Goal: Information Seeking & Learning: Learn about a topic

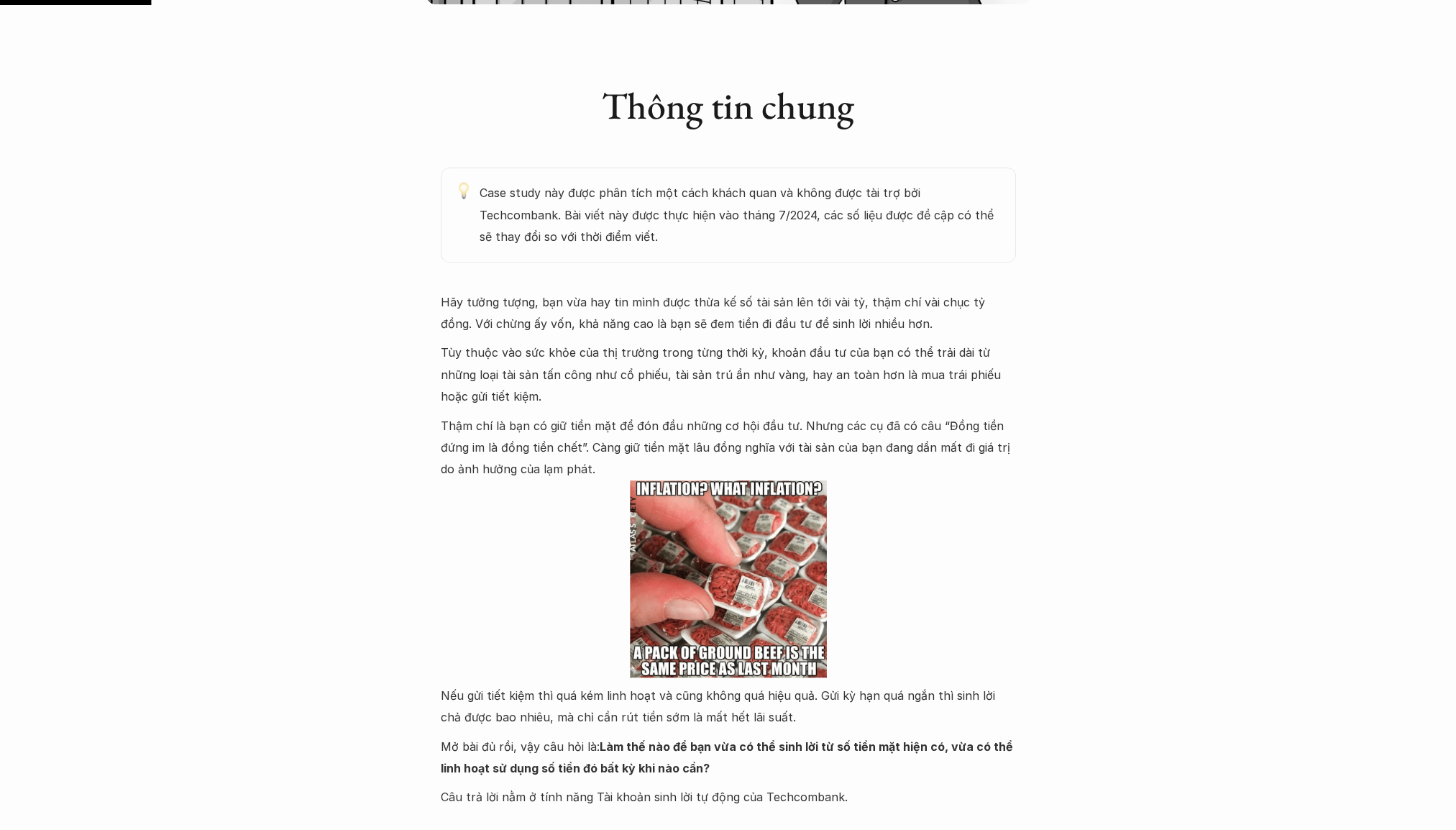
scroll to position [719, 0]
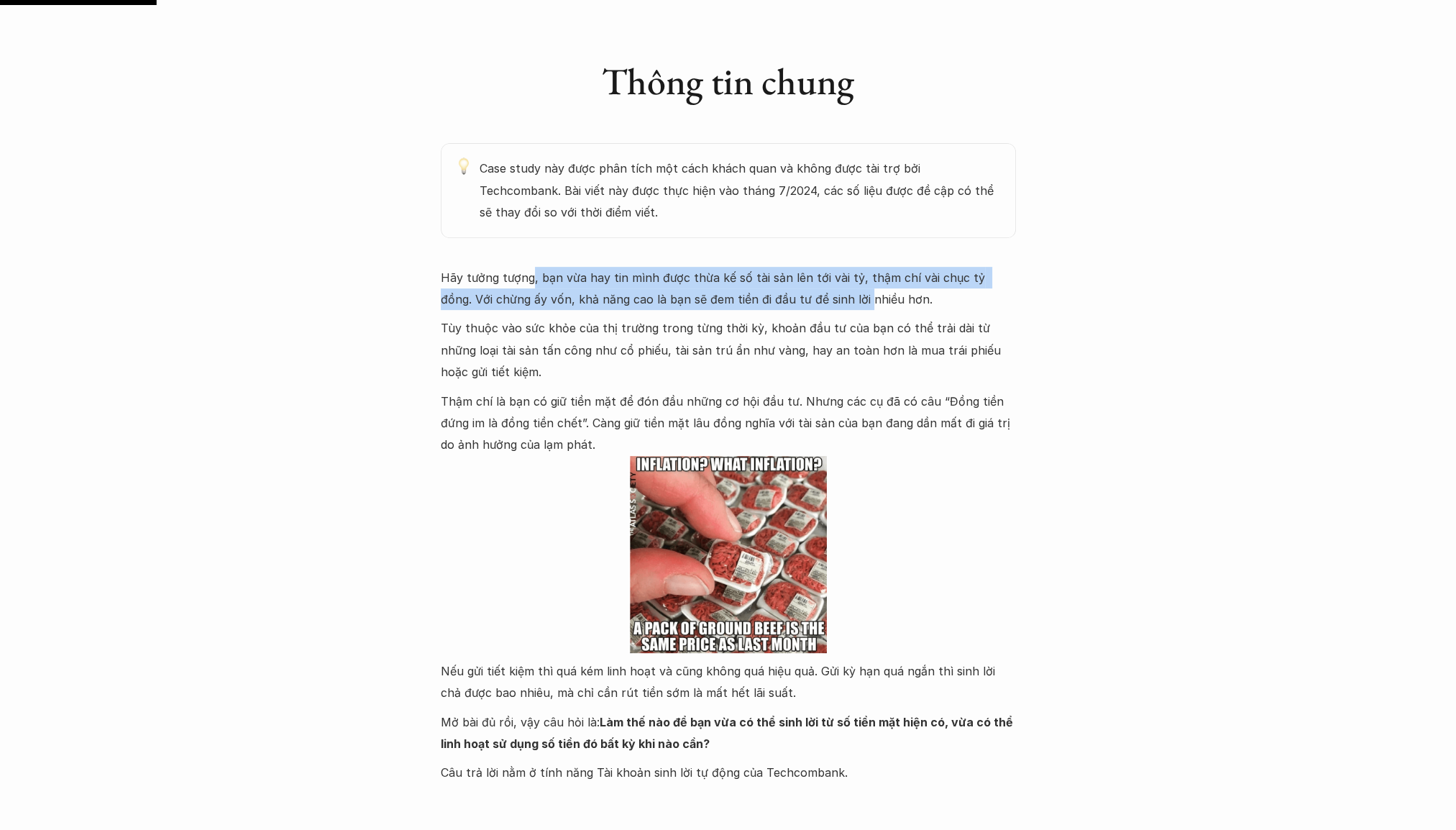
drag, startPoint x: 530, startPoint y: 278, endPoint x: 832, endPoint y: 301, distance: 302.9
click at [832, 301] on p "Hãy tưởng tượng, bạn vừa hay tin mình được thừa kế số tài sản lên tới vài tỷ, t…" at bounding box center [729, 289] width 576 height 44
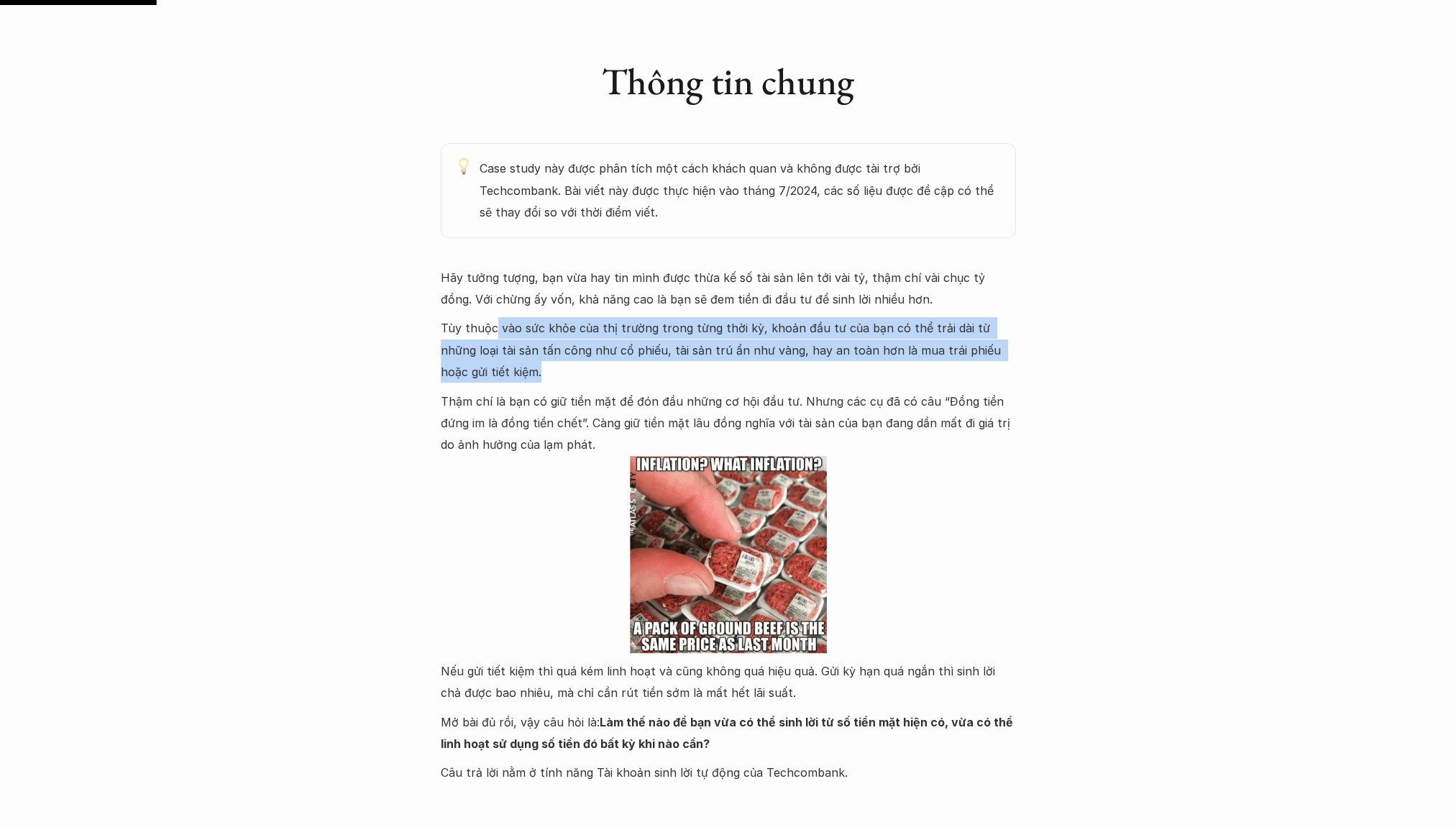
drag, startPoint x: 494, startPoint y: 333, endPoint x: 813, endPoint y: 379, distance: 322.3
click at [813, 379] on p "Tùy thuộc vào sức khỏe của thị trường trong từng thời kỳ, khoản đầu tư của bạn …" at bounding box center [729, 350] width 576 height 65
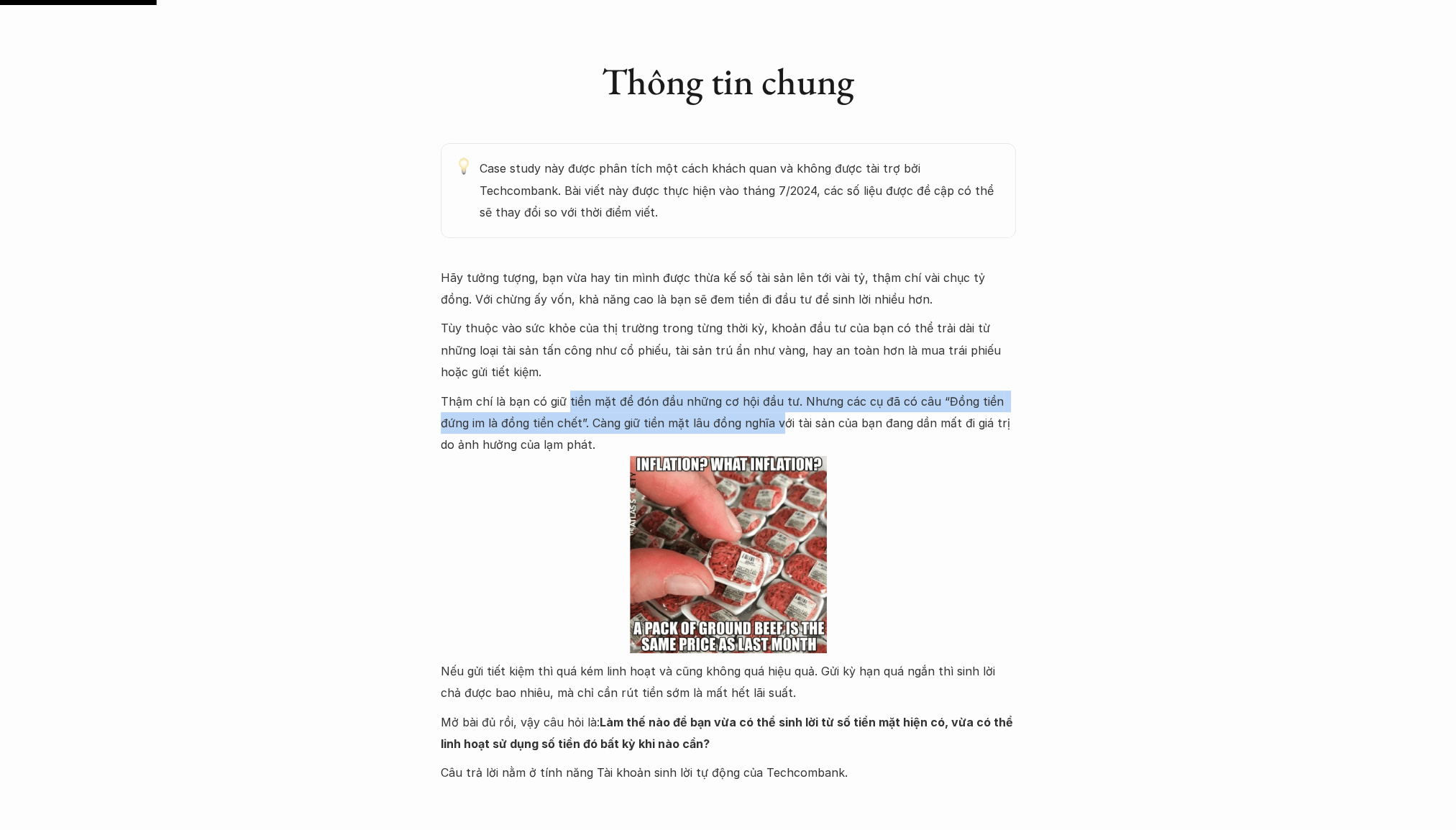
drag, startPoint x: 568, startPoint y: 409, endPoint x: 779, endPoint y: 430, distance: 212.0
click at [779, 430] on p "Thậm chí là bạn có giữ tiền mặt để đón đầu những cơ hội đầu tư. Nhưng các cụ đã…" at bounding box center [729, 423] width 576 height 65
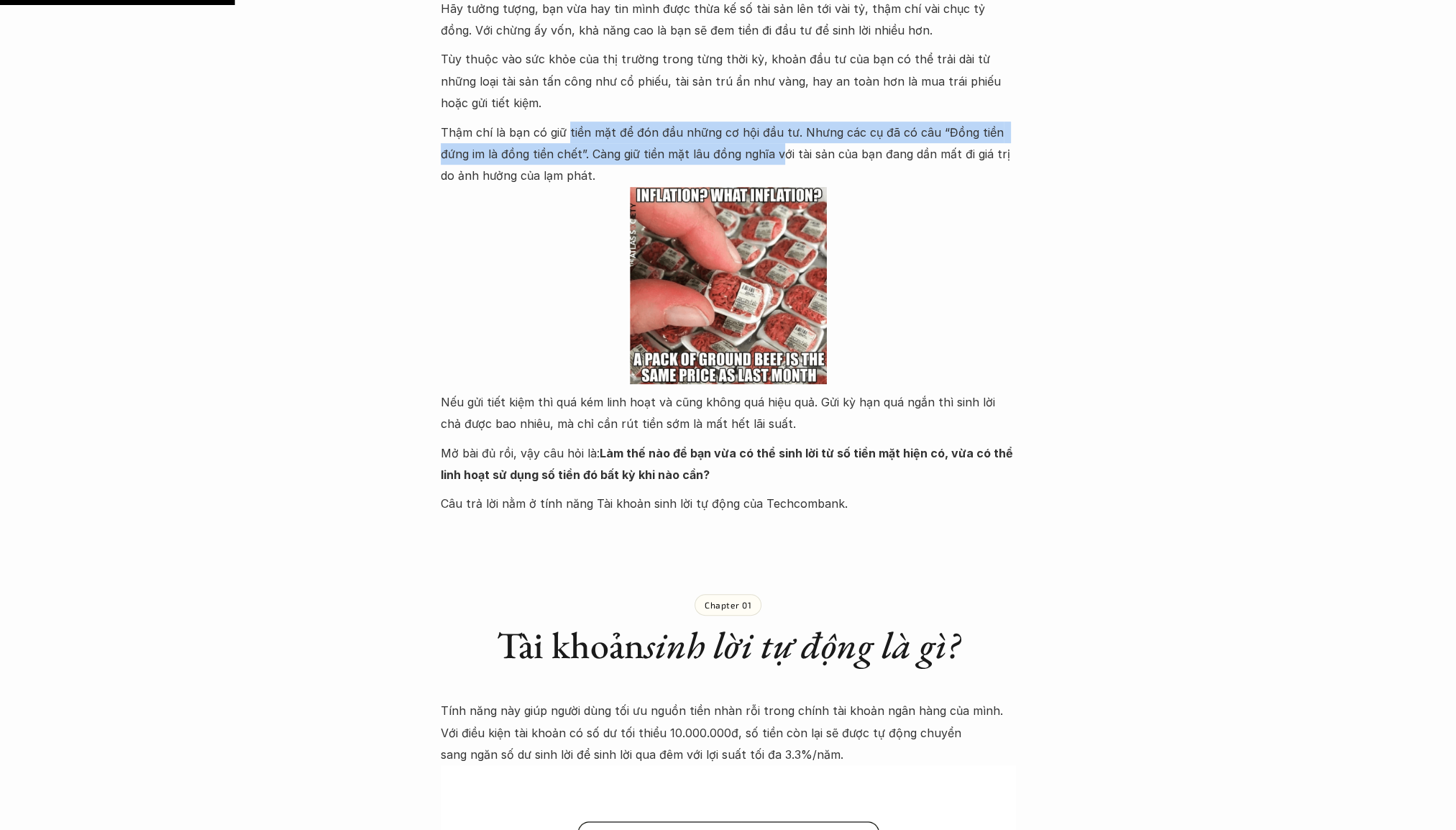
scroll to position [1079, 0]
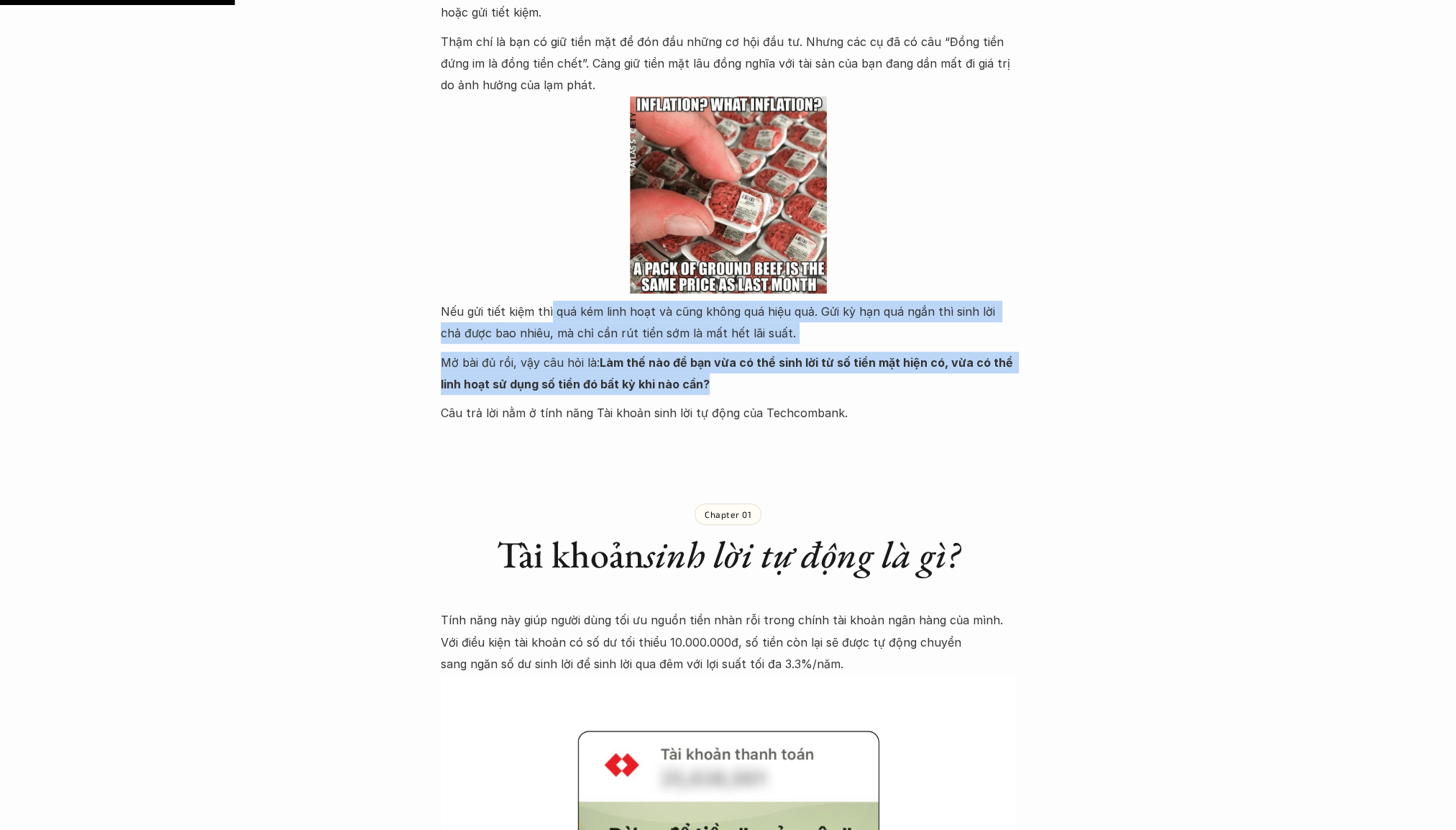
drag, startPoint x: 548, startPoint y: 310, endPoint x: 725, endPoint y: 389, distance: 193.8
click at [725, 389] on div "Hãy tưởng tượng, bạn vừa hay tin mình được thừa kế số tài sản lên tới vài tỷ, t…" at bounding box center [729, 165] width 576 height 517
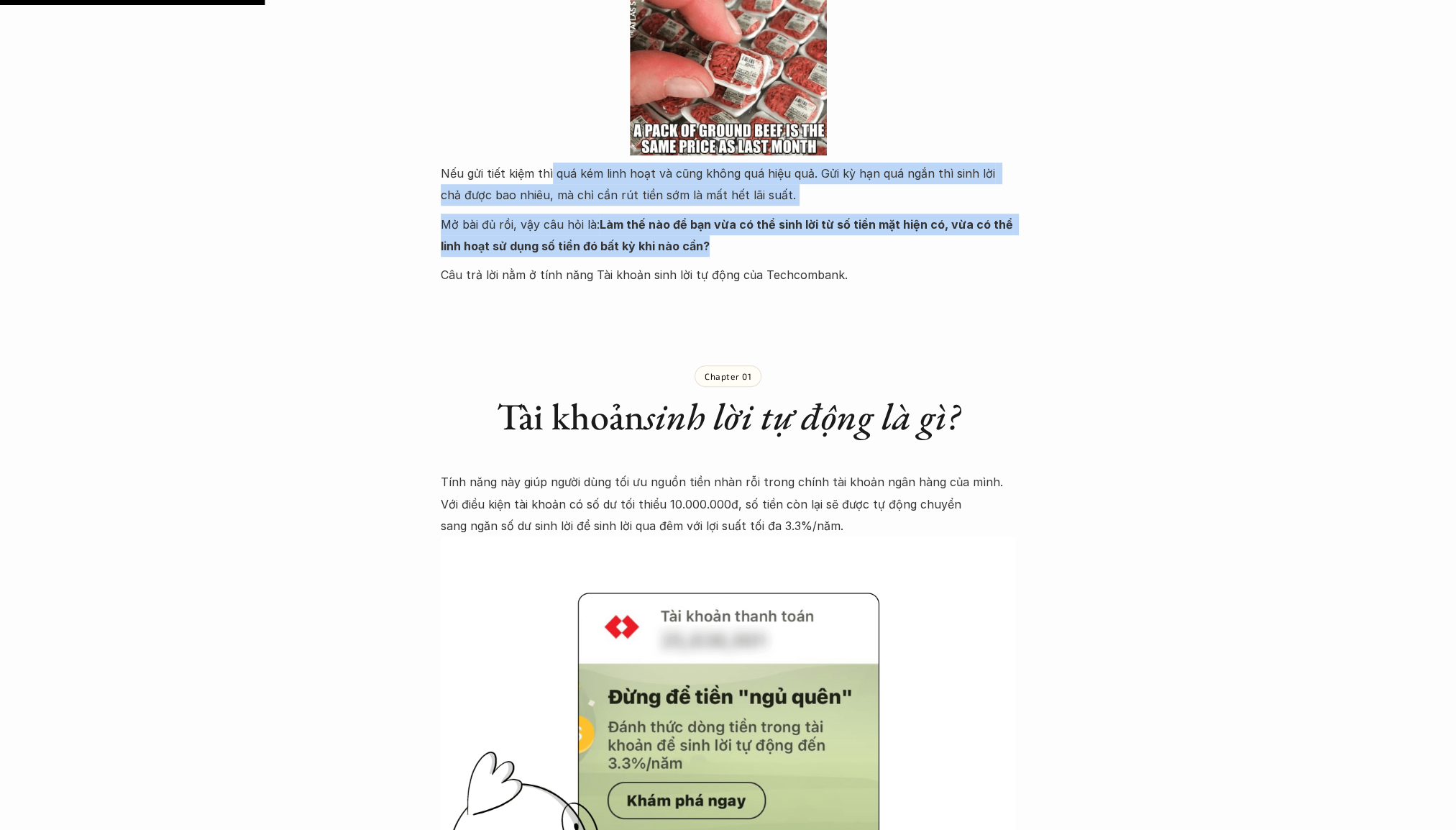
scroll to position [1367, 0]
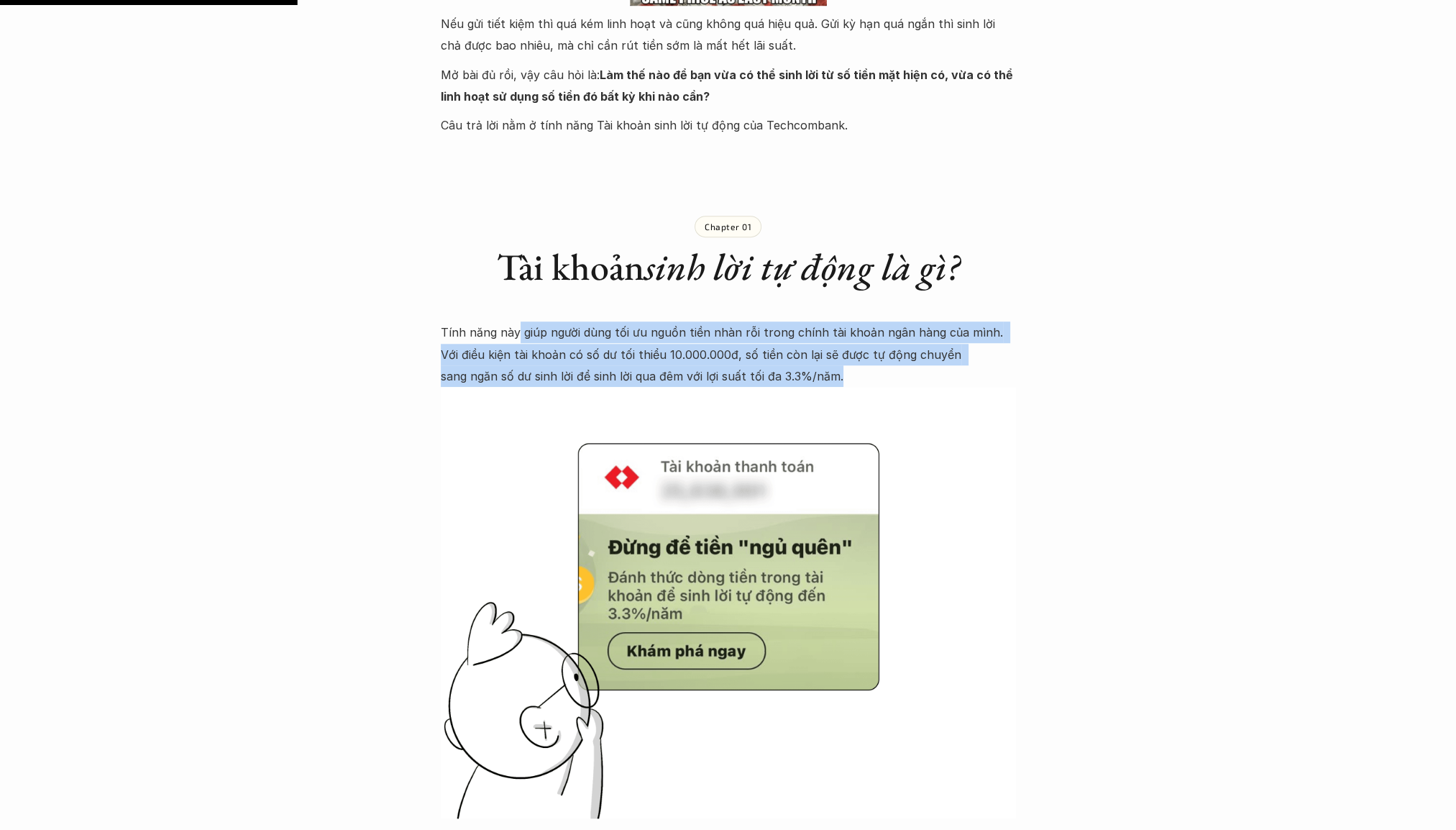
drag, startPoint x: 514, startPoint y: 340, endPoint x: 773, endPoint y: 370, distance: 260.7
click at [773, 370] on p "Tính năng này giúp người dùng tối ưu nguồn tiền nhàn rỗi trong chính tài khoản …" at bounding box center [729, 354] width 576 height 65
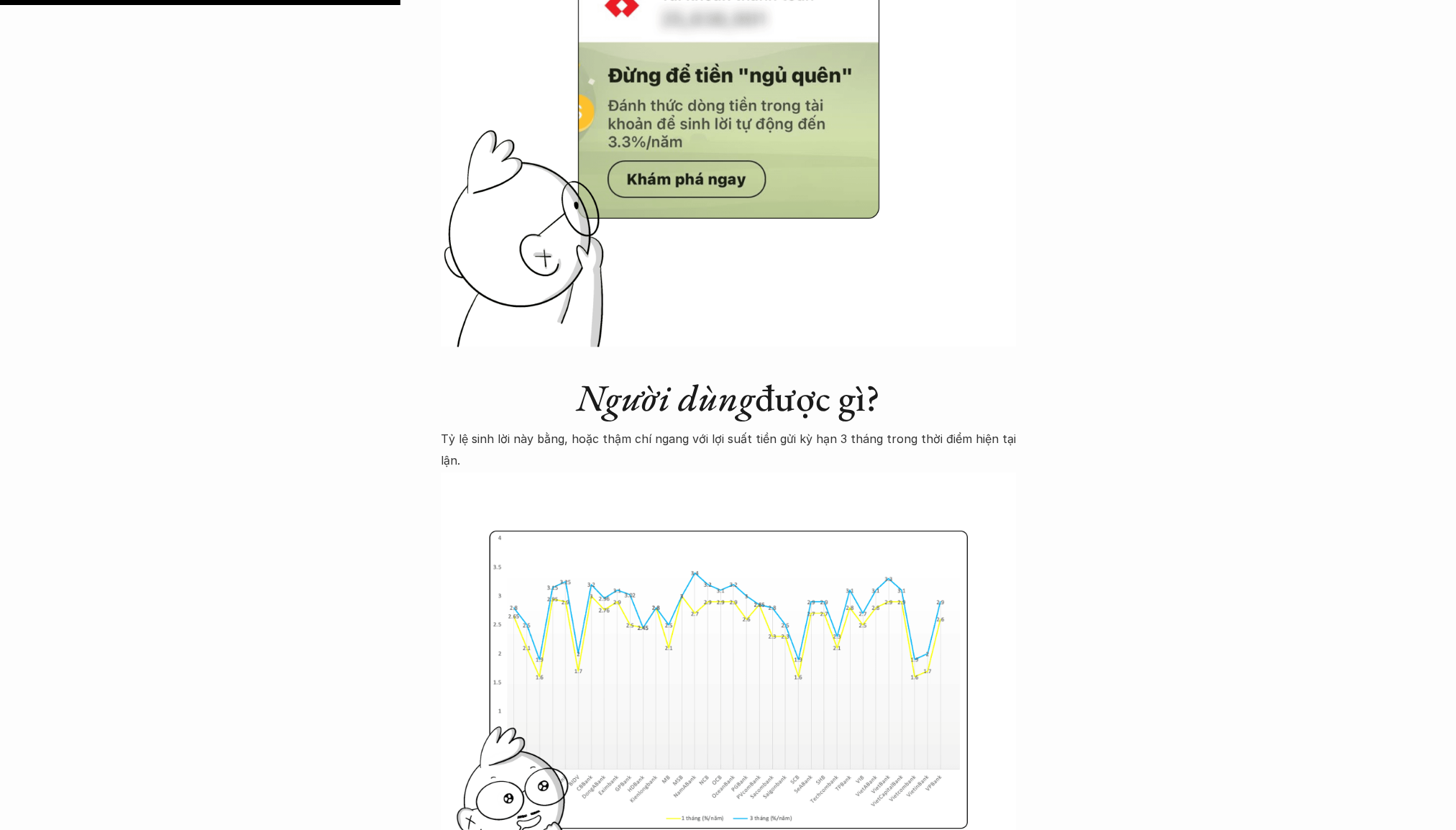
scroll to position [1871, 0]
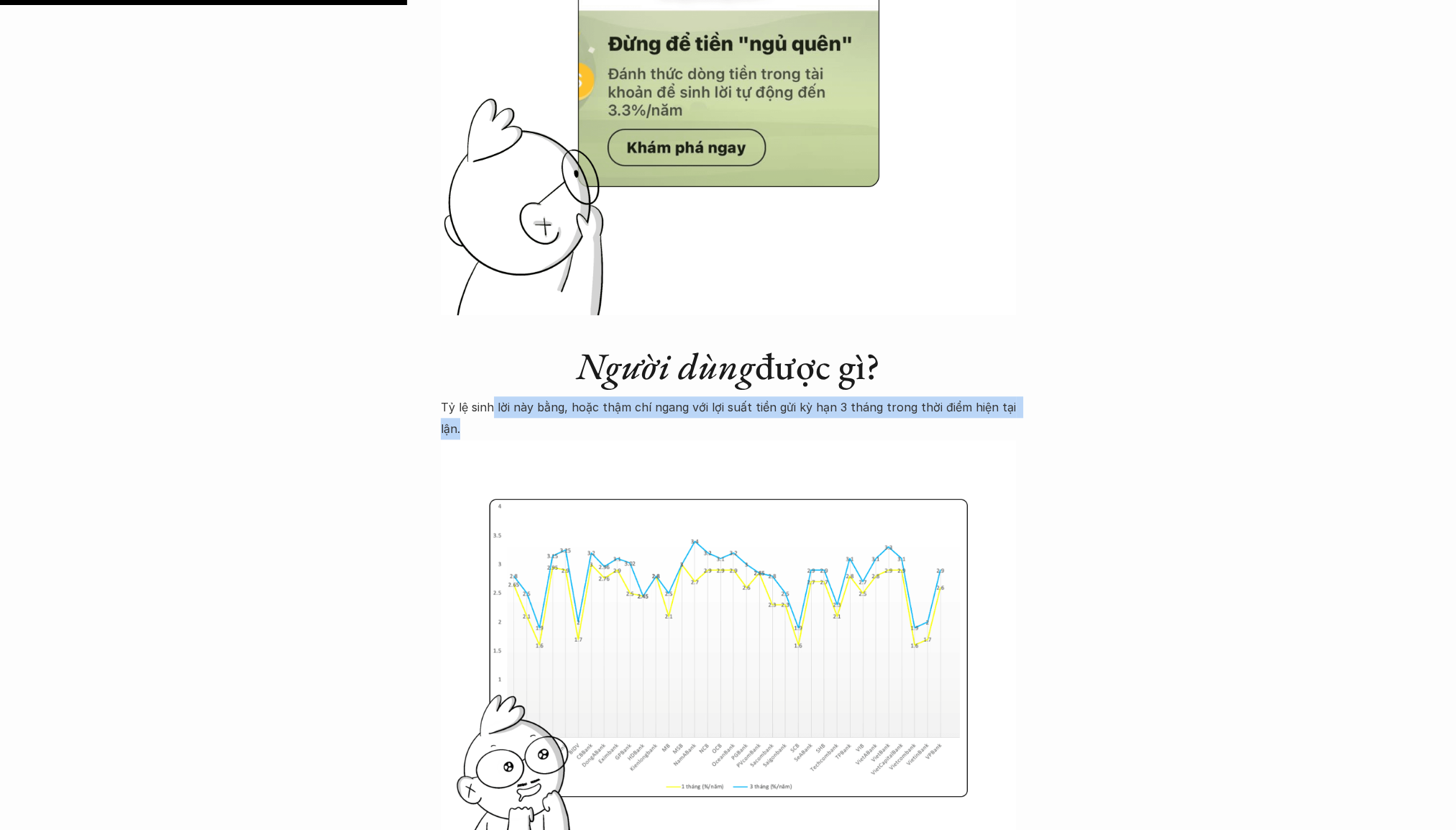
drag, startPoint x: 492, startPoint y: 415, endPoint x: 777, endPoint y: 433, distance: 285.6
click at [777, 433] on p "Tỷ lệ sinh lời này bằng, hoặc thậm chí ngang với lợi suất tiền gửi kỳ hạn 3 thá…" at bounding box center [729, 418] width 576 height 44
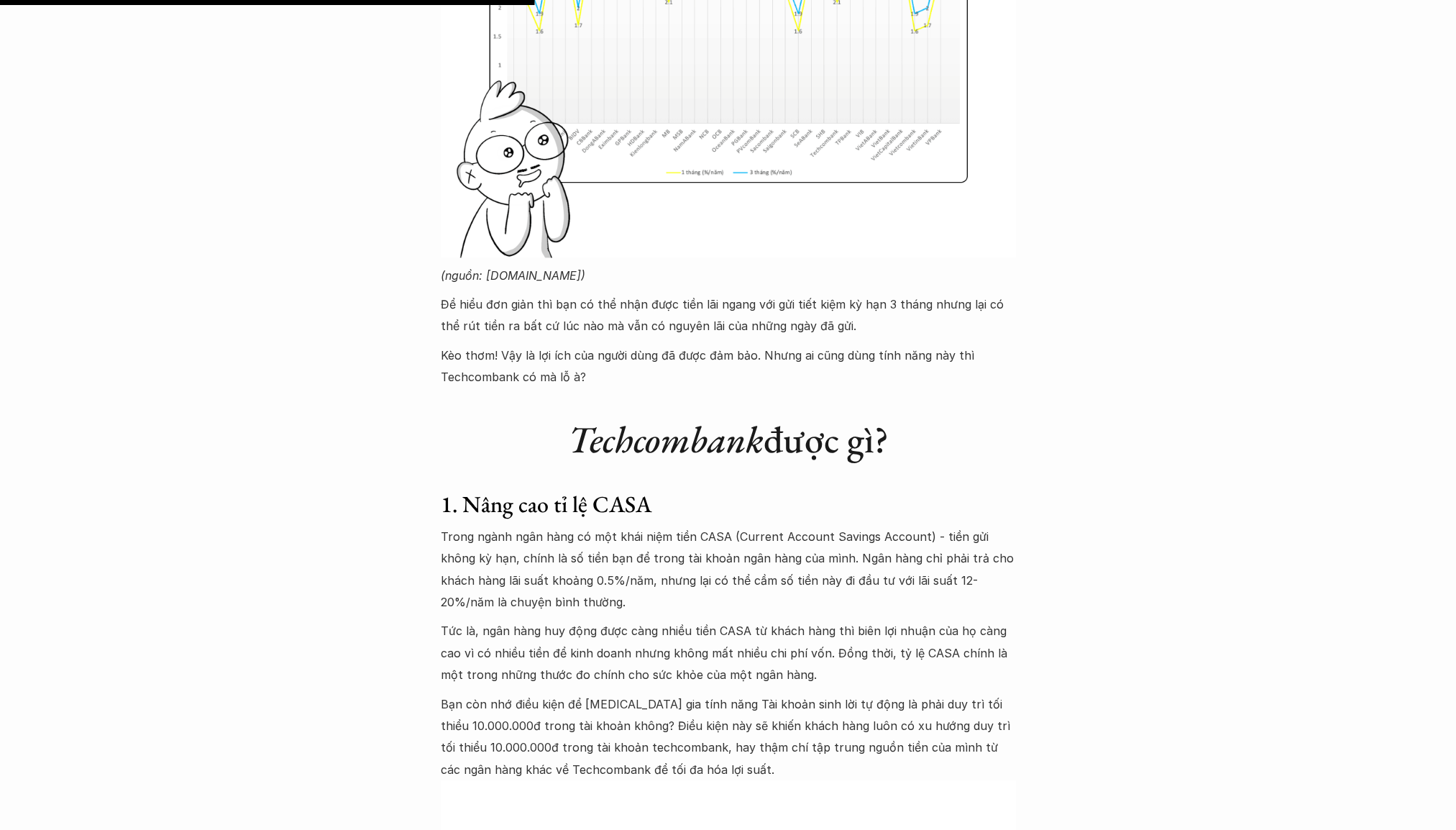
scroll to position [2518, 0]
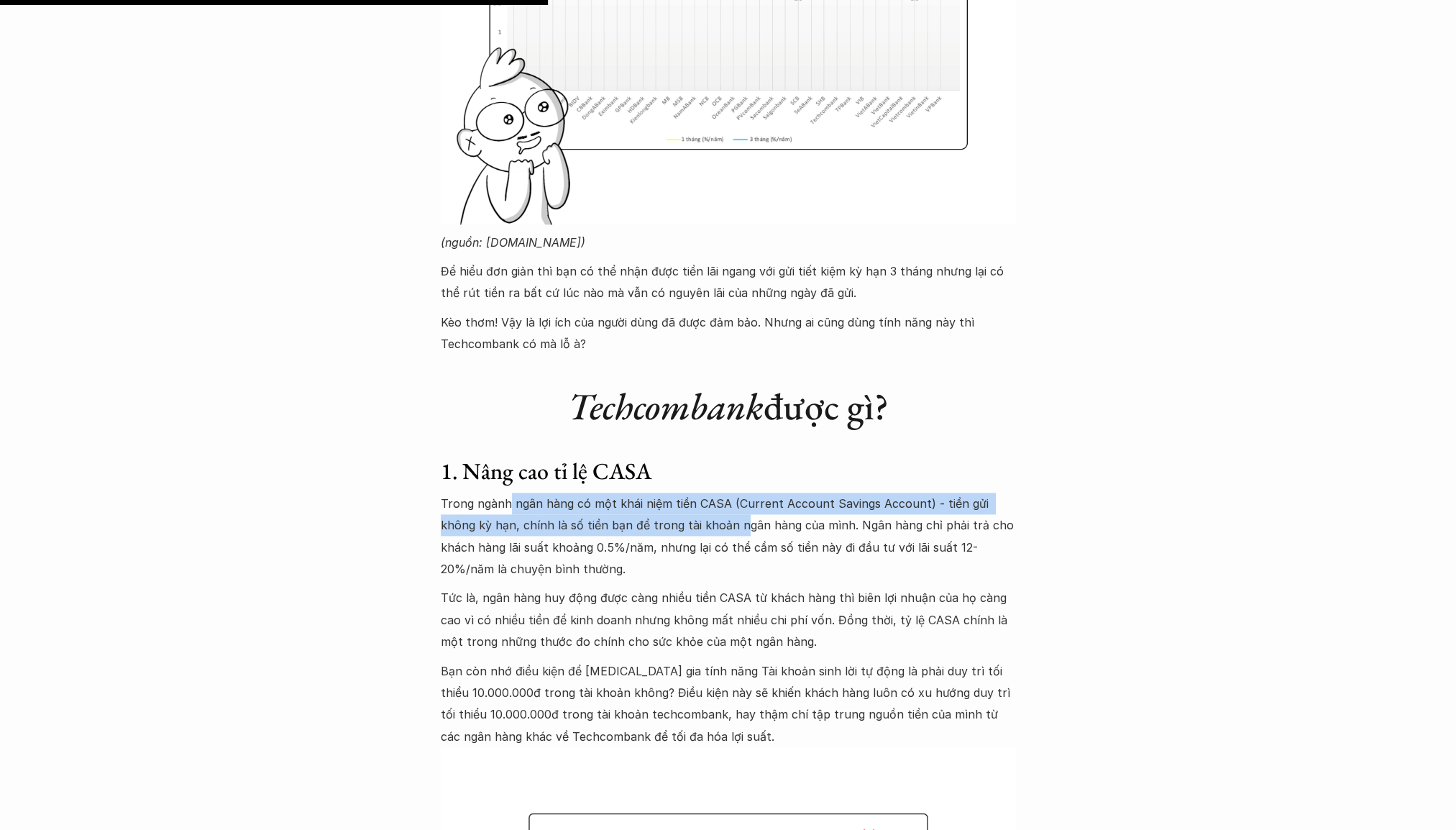
drag, startPoint x: 525, startPoint y: 505, endPoint x: 702, endPoint y: 519, distance: 177.6
click at [702, 519] on p "Trong ngành ngân hàng có một khái niệm tiền CASA (Current Account Savings Accou…" at bounding box center [729, 536] width 576 height 88
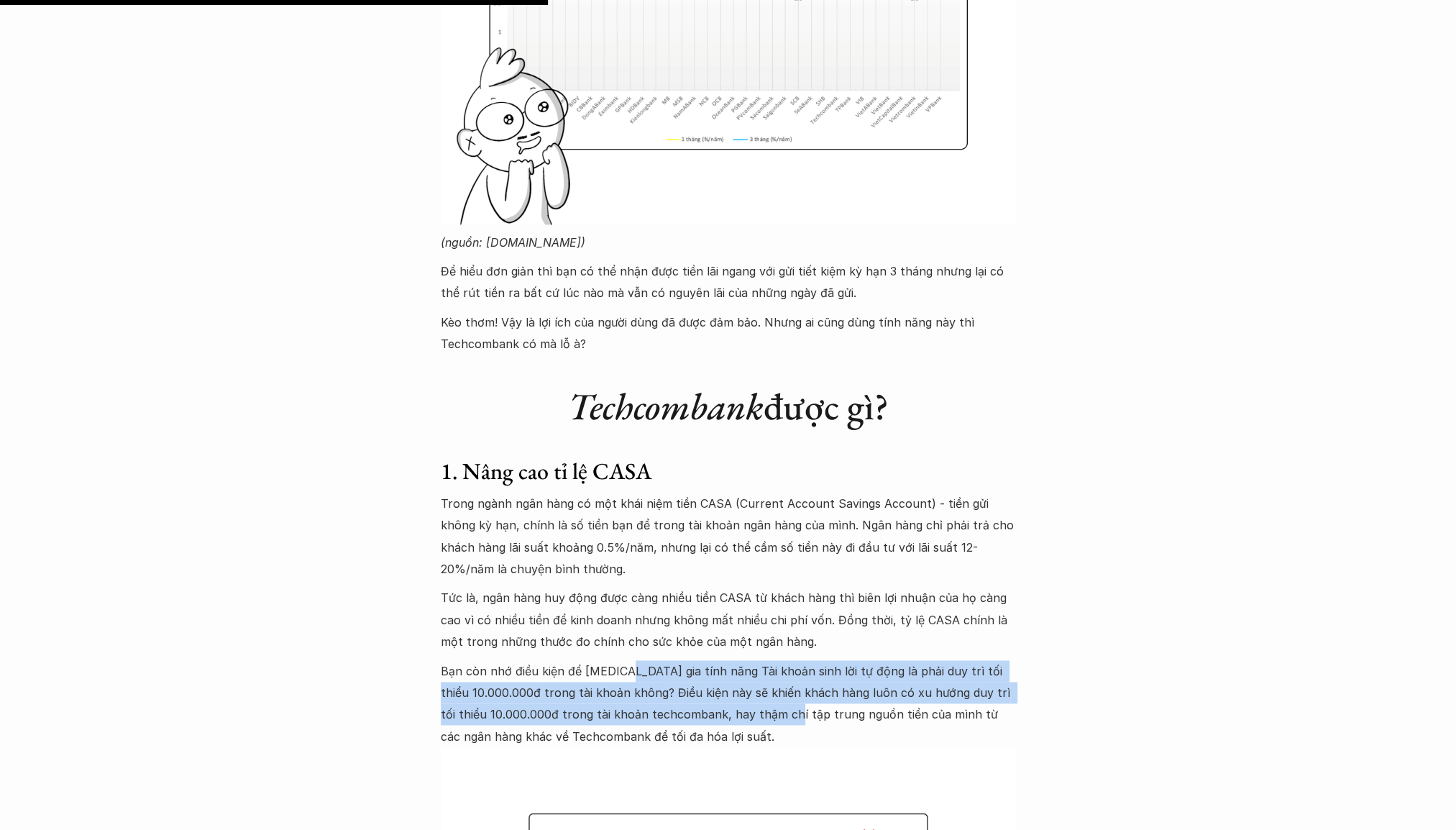
drag, startPoint x: 623, startPoint y: 669, endPoint x: 791, endPoint y: 703, distance: 171.4
click at [791, 703] on p "Bạn còn nhớ điều kiện để [MEDICAL_DATA] gia tính năng Tài khoản sinh lời tự độn…" at bounding box center [729, 704] width 576 height 88
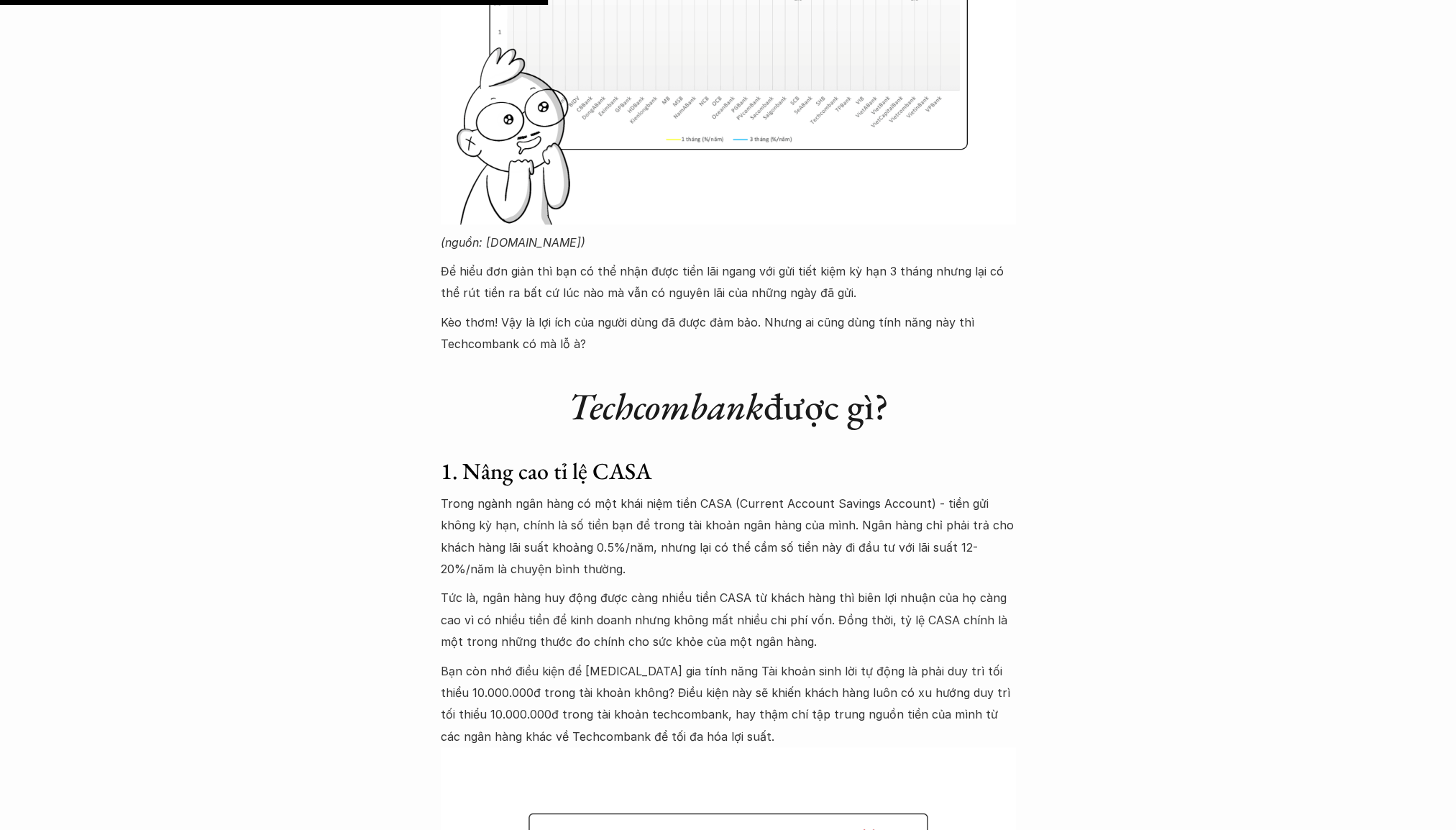
drag, startPoint x: 791, startPoint y: 703, endPoint x: 784, endPoint y: 715, distance: 13.9
click at [784, 715] on p "Bạn còn nhớ điều kiện để [MEDICAL_DATA] gia tính năng Tài khoản sinh lời tự độn…" at bounding box center [729, 704] width 576 height 88
drag, startPoint x: 681, startPoint y: 718, endPoint x: 794, endPoint y: 718, distance: 113.0
click at [794, 718] on p "Bạn còn nhớ điều kiện để [MEDICAL_DATA] gia tính năng Tài khoản sinh lời tự độn…" at bounding box center [729, 704] width 576 height 88
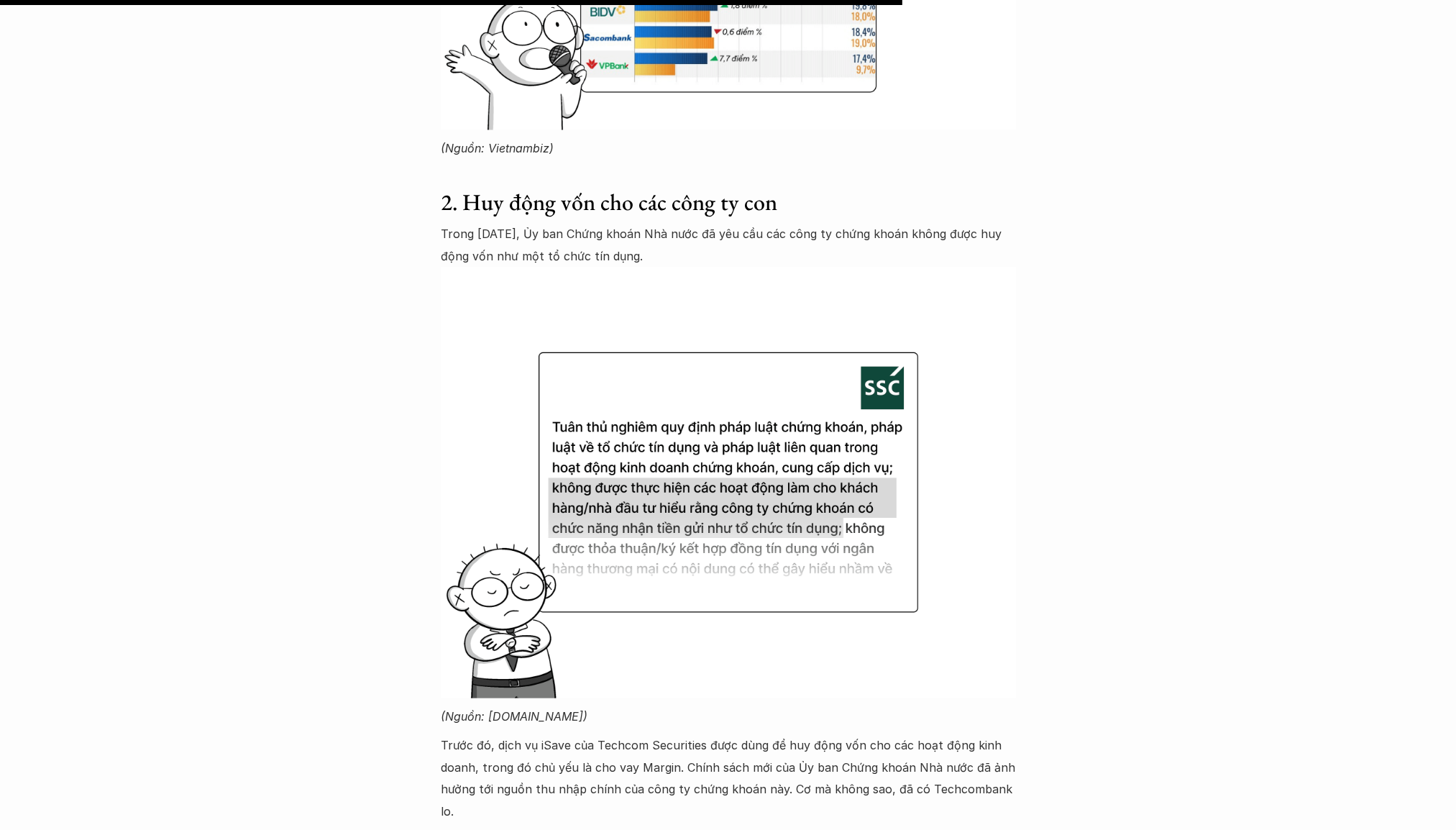
scroll to position [4532, 0]
